Goal: Information Seeking & Learning: Find specific page/section

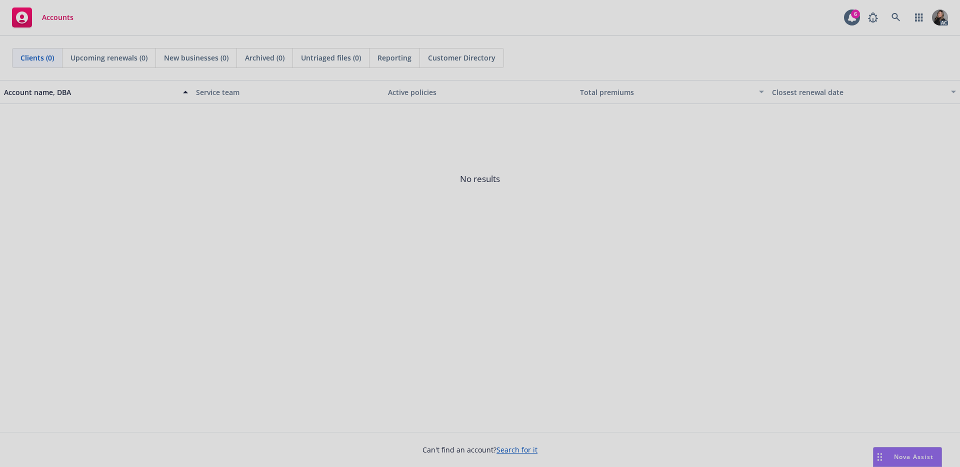
click at [784, 36] on div at bounding box center [480, 233] width 960 height 467
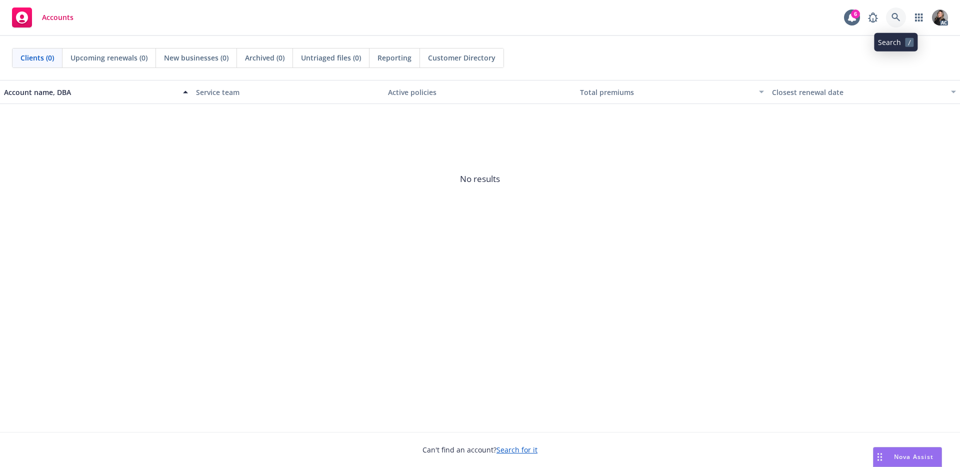
click at [897, 18] on icon at bounding box center [895, 17] width 8 height 8
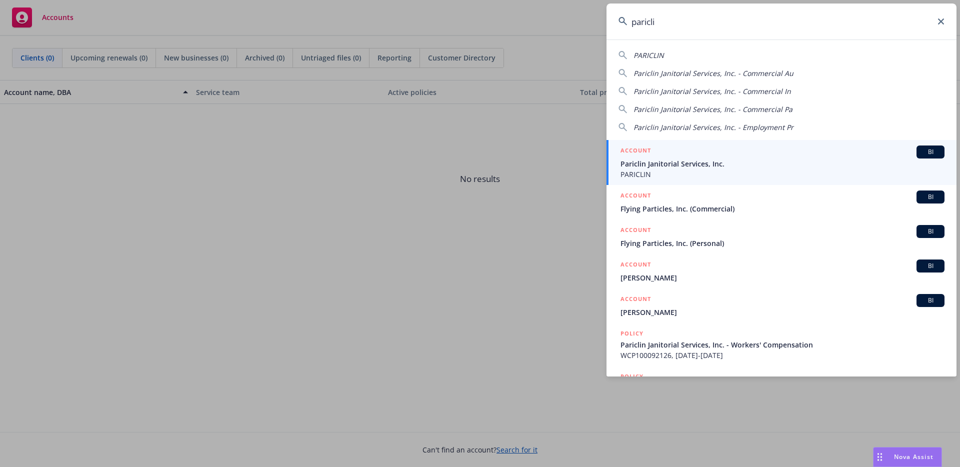
type input "paricli"
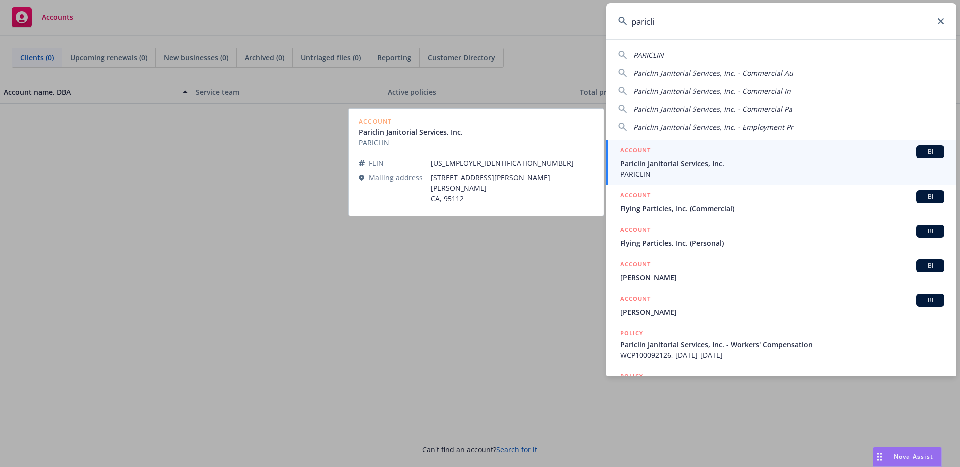
click at [698, 161] on span "Pariclin Janitorial Services, Inc." at bounding box center [782, 163] width 324 height 10
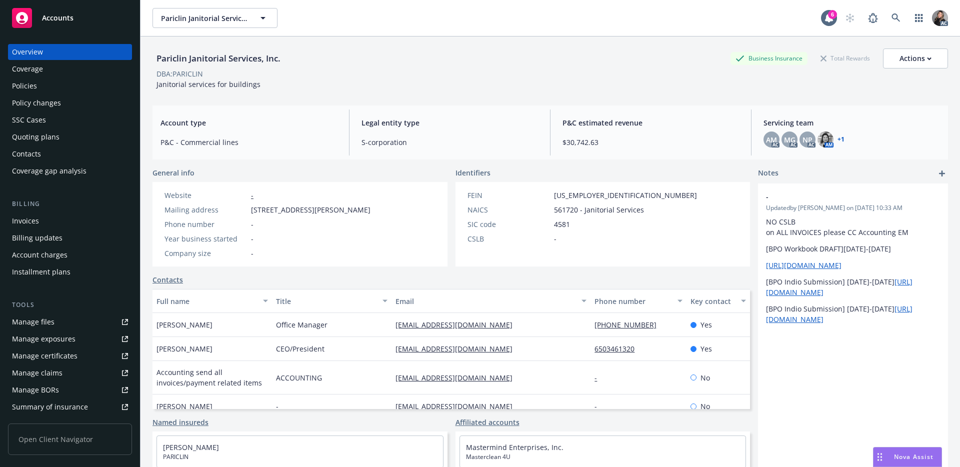
click at [16, 92] on div "Policies" at bounding box center [24, 86] width 25 height 16
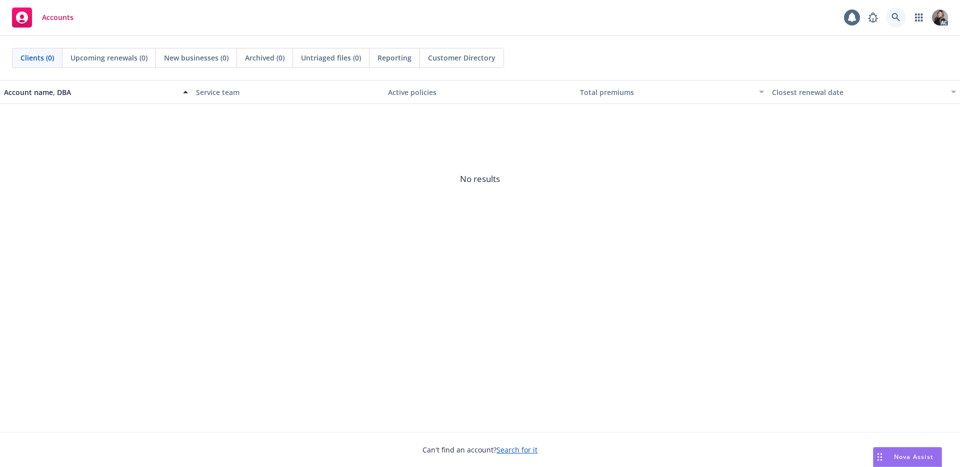
click at [892, 19] on icon at bounding box center [895, 17] width 9 height 9
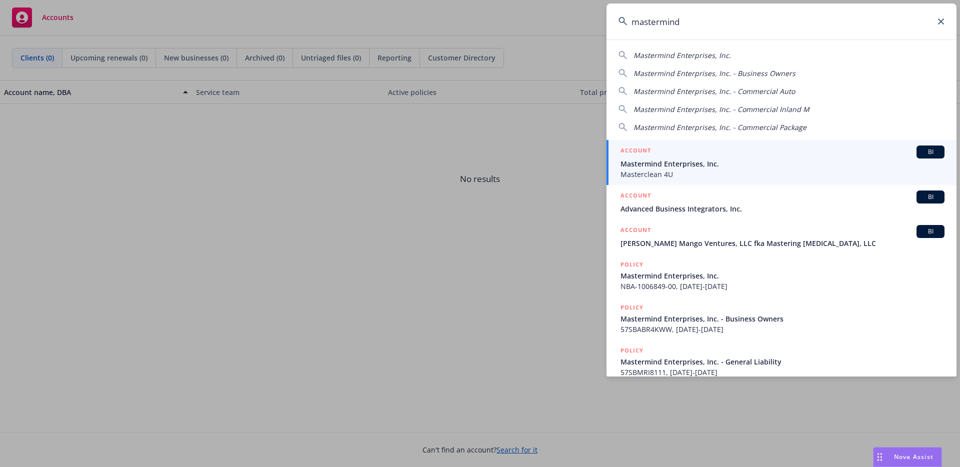
type input "mastermind"
click at [660, 164] on span "Mastermind Enterprises, Inc." at bounding box center [782, 163] width 324 height 10
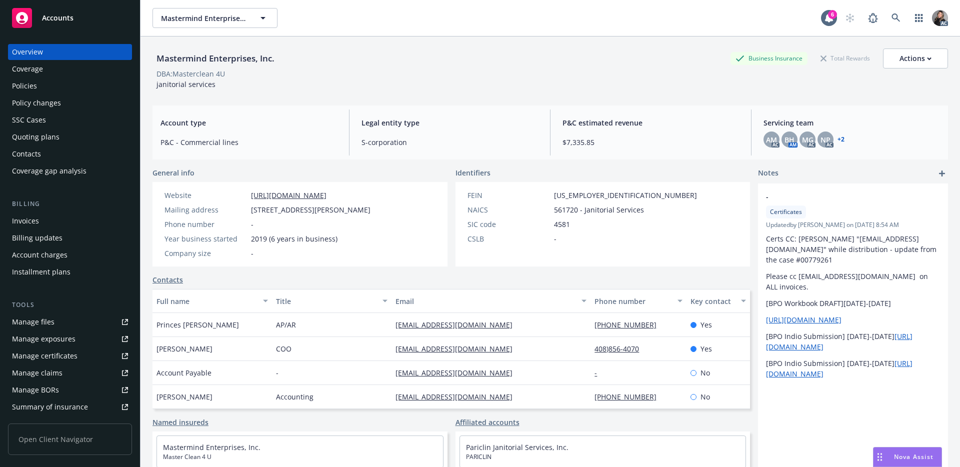
click at [30, 85] on div "Policies" at bounding box center [24, 86] width 25 height 16
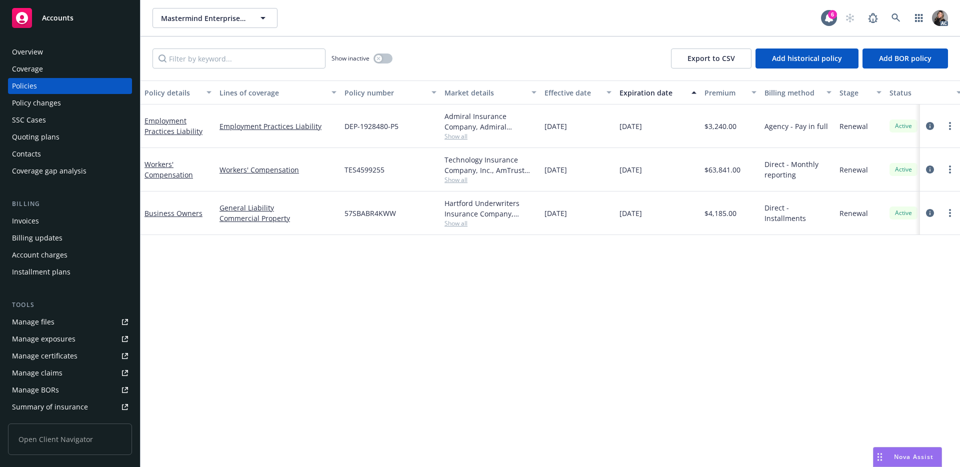
click at [470, 180] on span "Show all" at bounding box center [490, 179] width 92 height 8
click at [462, 179] on span "Show all" at bounding box center [490, 179] width 92 height 8
click at [929, 170] on icon "circleInformation" at bounding box center [930, 169] width 8 height 8
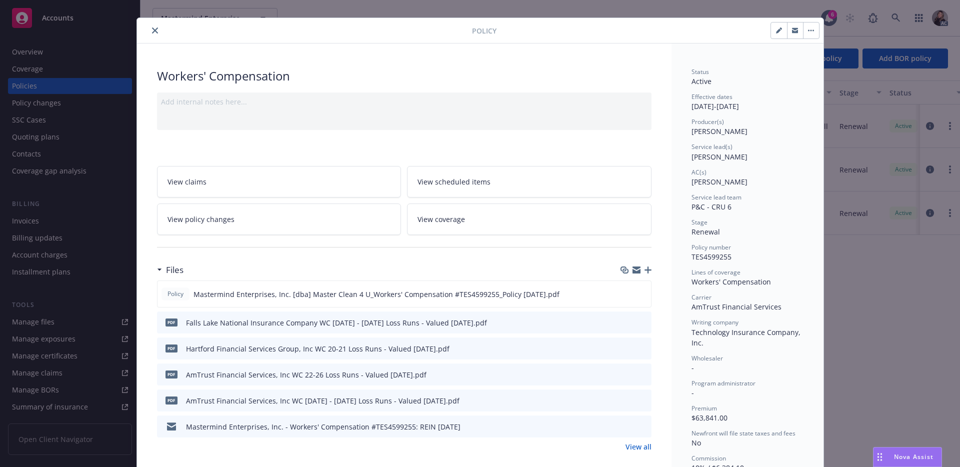
scroll to position [16, 0]
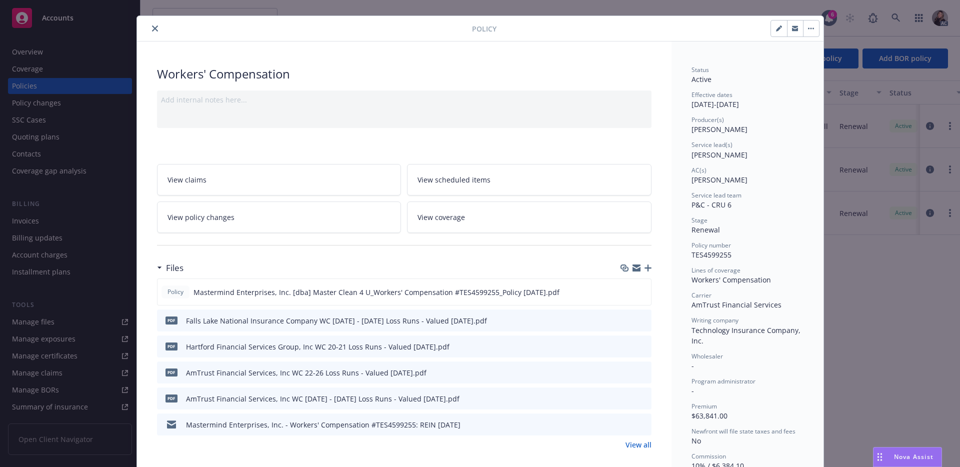
click at [152, 29] on icon "close" at bounding box center [155, 28] width 6 height 6
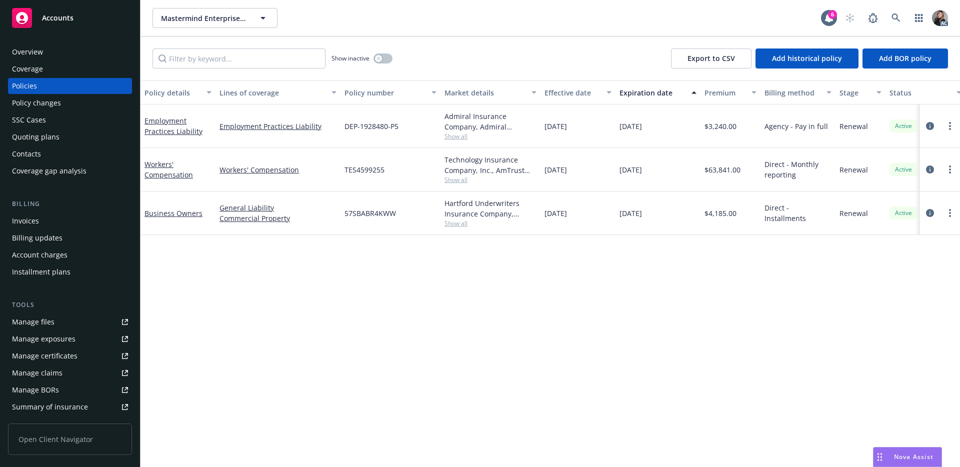
click at [460, 177] on span "Show all" at bounding box center [490, 179] width 92 height 8
click at [928, 169] on icon "circleInformation" at bounding box center [930, 169] width 8 height 8
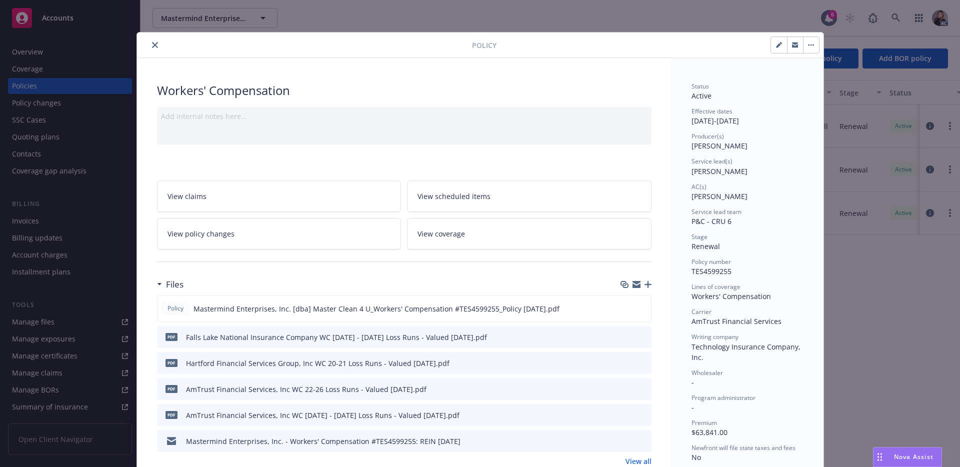
scroll to position [30, 0]
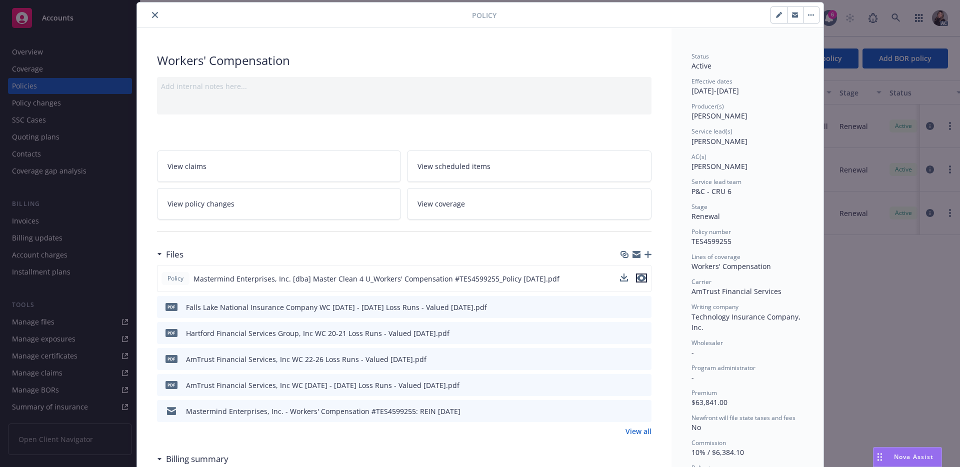
click at [637, 277] on icon "preview file" at bounding box center [641, 277] width 9 height 7
